Goal: Task Accomplishment & Management: Manage account settings

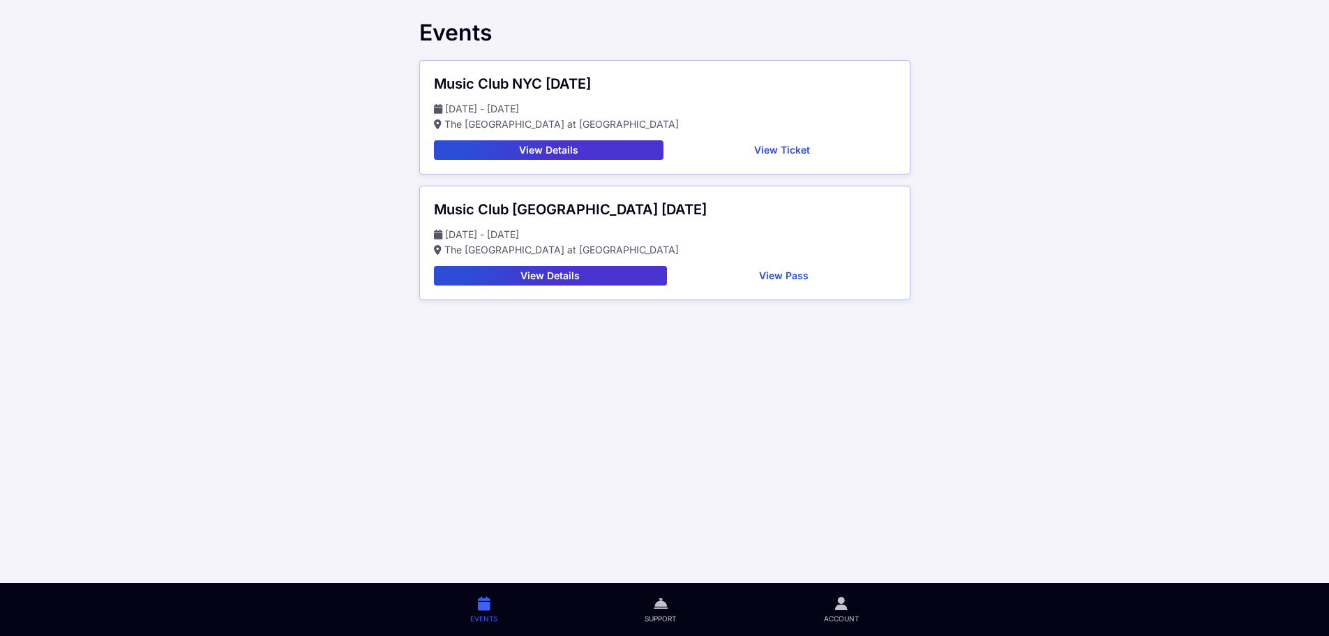
click at [844, 609] on icon at bounding box center [841, 603] width 13 height 16
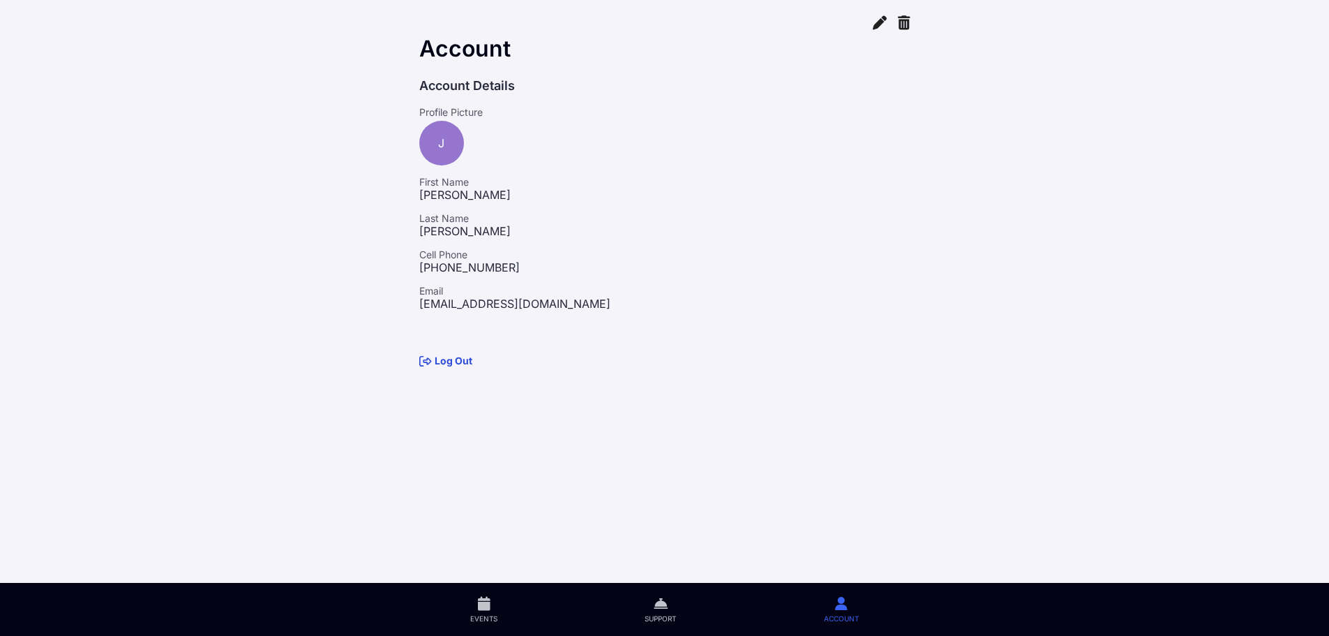
click at [878, 25] on icon at bounding box center [880, 22] width 14 height 16
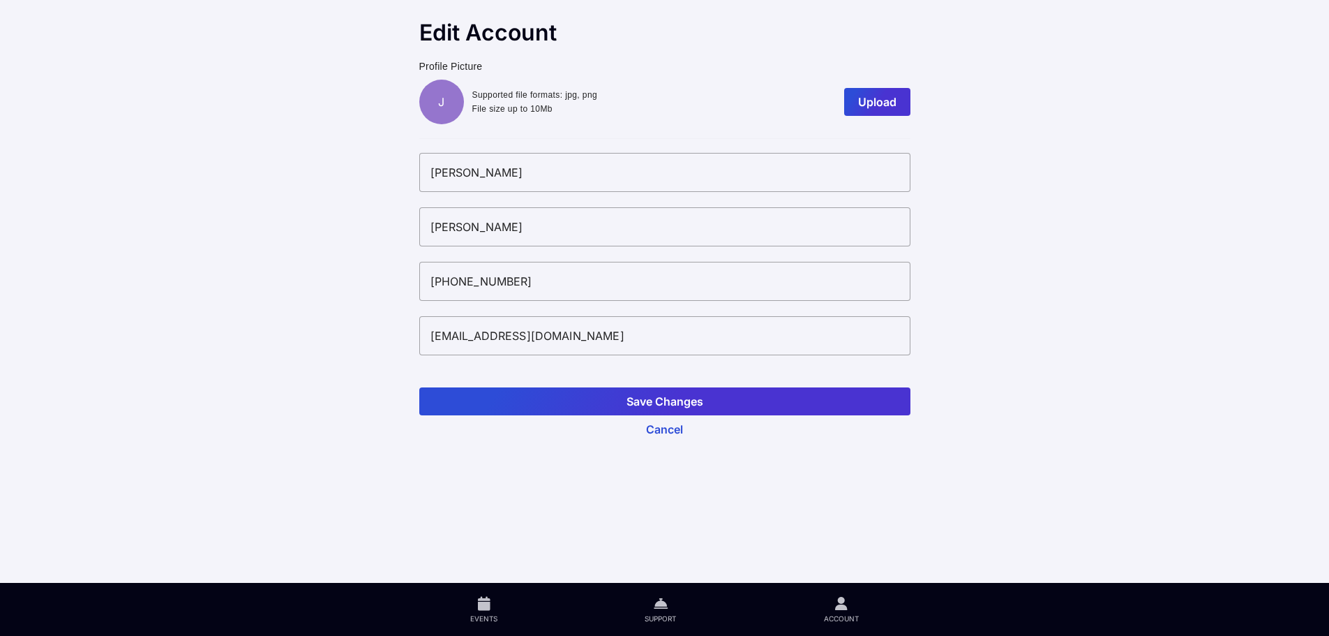
click at [662, 433] on button "Cancel" at bounding box center [664, 429] width 491 height 28
click at [667, 431] on button "Cancel" at bounding box center [664, 429] width 491 height 28
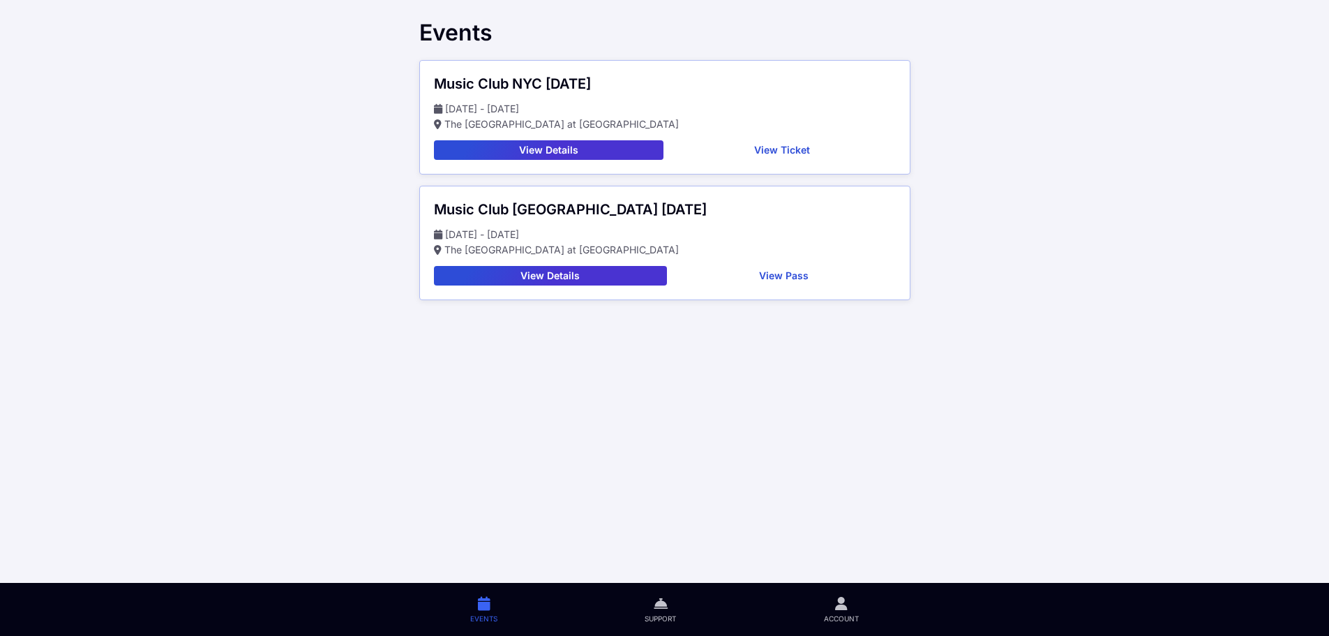
click at [541, 149] on button "View Details" at bounding box center [549, 150] width 230 height 20
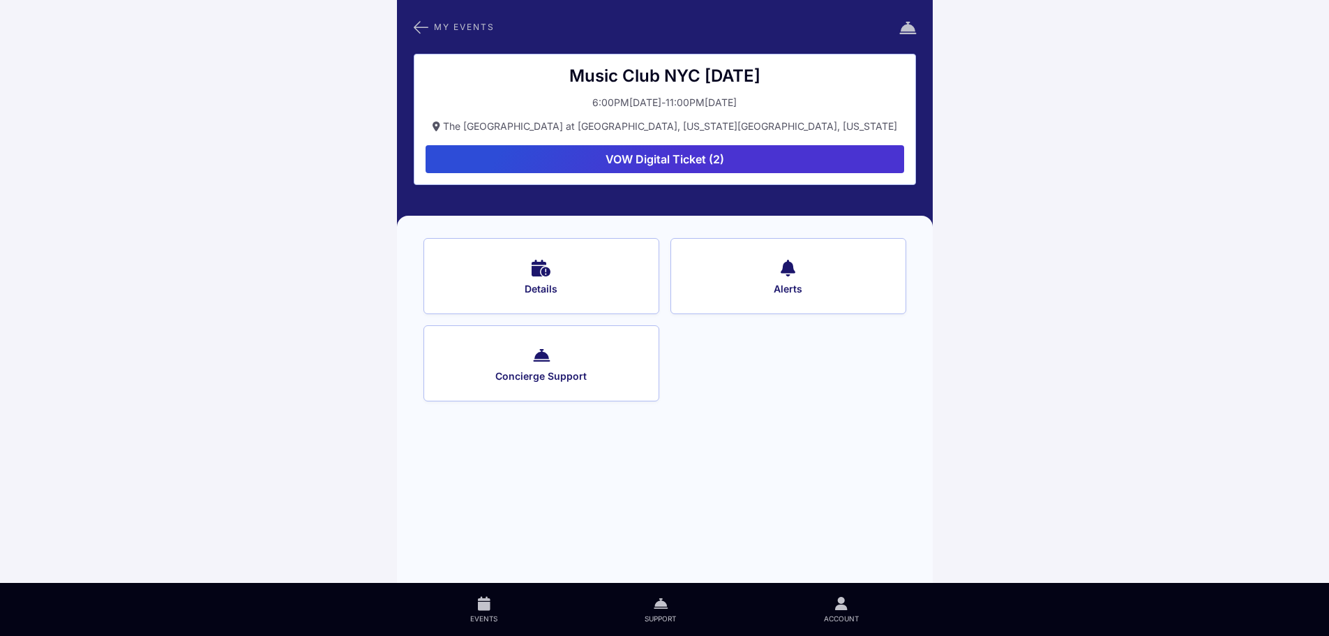
click at [833, 604] on link "Account" at bounding box center [841, 609] width 182 height 53
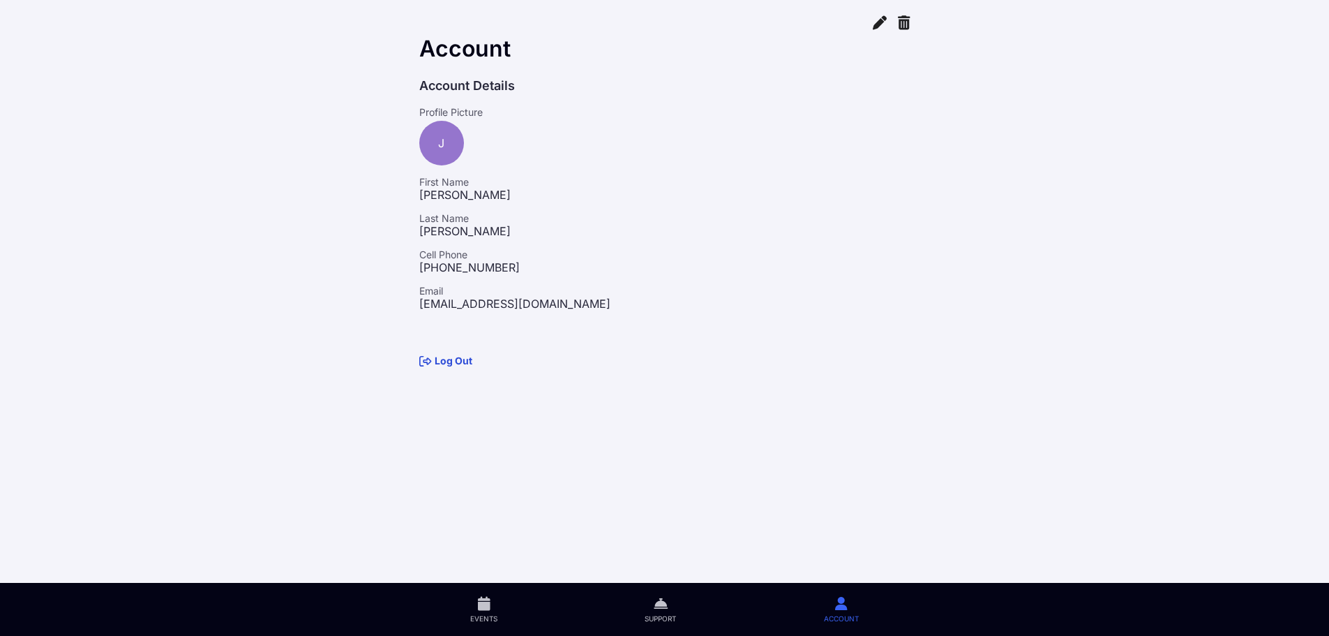
click at [435, 135] on div "J" at bounding box center [441, 143] width 45 height 45
click at [453, 362] on link "Log Out" at bounding box center [445, 361] width 53 height 12
